Goal: Download file/media

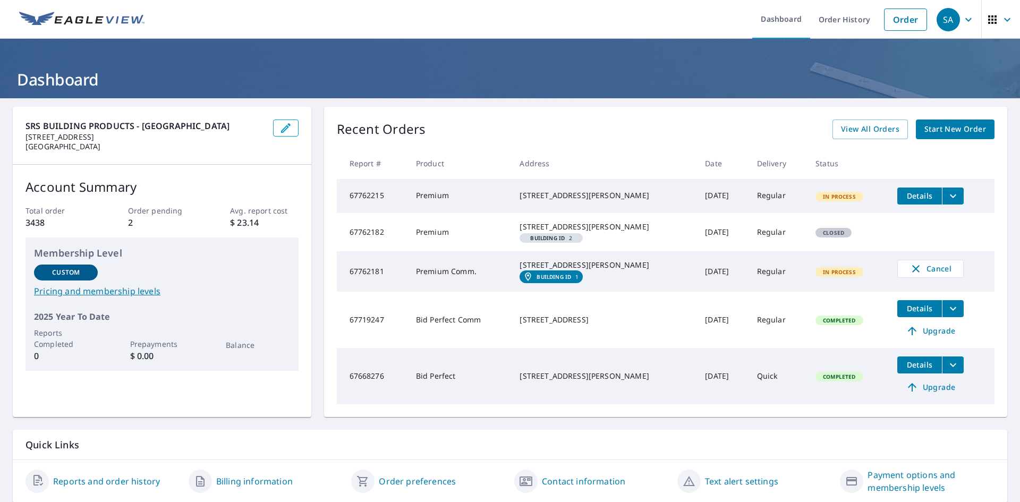
click at [947, 197] on icon "filesDropdownBtn-67762215" at bounding box center [953, 196] width 13 height 13
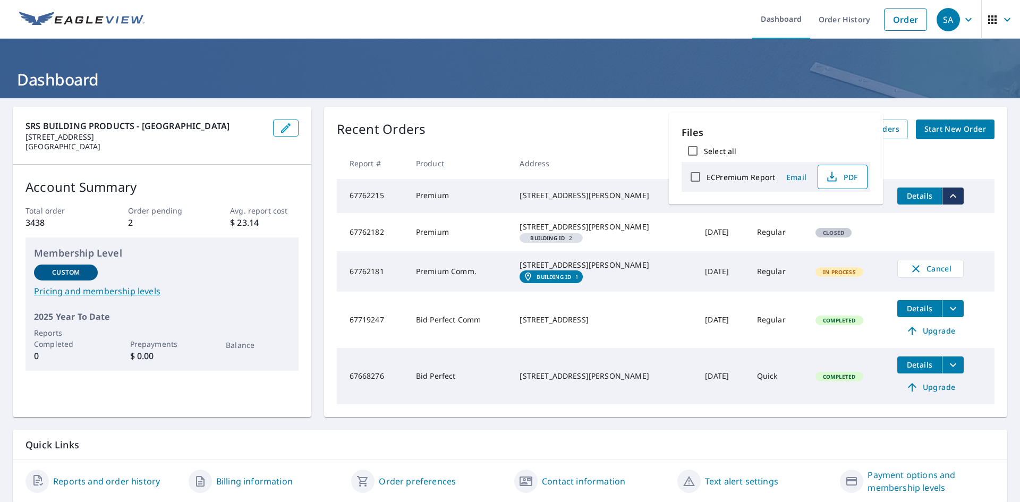
click at [835, 175] on icon "button" at bounding box center [832, 177] width 13 height 13
click at [702, 217] on td "[DATE]" at bounding box center [723, 232] width 52 height 38
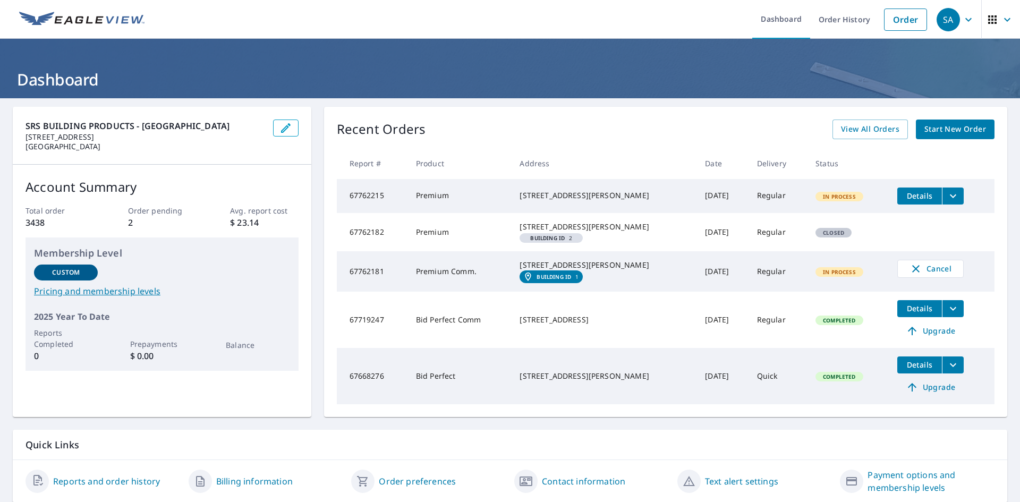
click at [579, 241] on span "Building ID 2" at bounding box center [551, 237] width 55 height 5
click at [567, 280] on em "Building ID" at bounding box center [554, 277] width 35 height 6
